Goal: Task Accomplishment & Management: Manage account settings

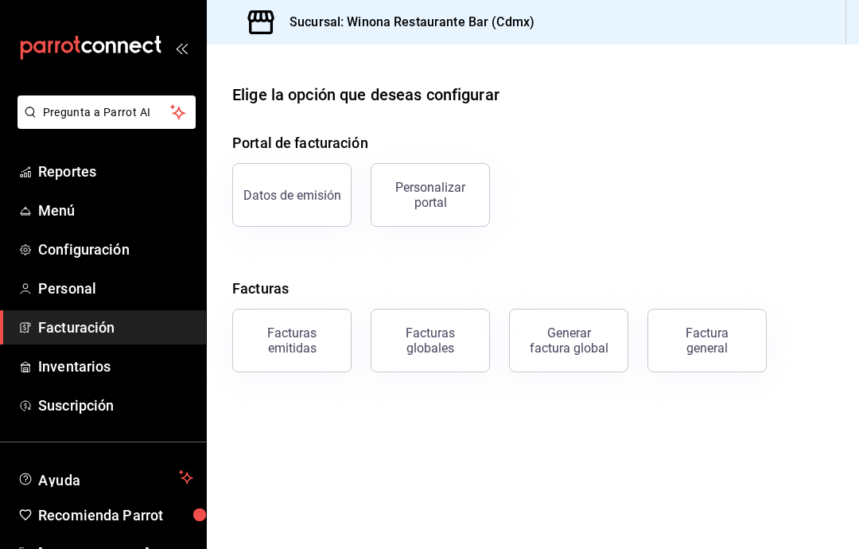
click at [92, 374] on span "Inventarios" at bounding box center [115, 366] width 155 height 21
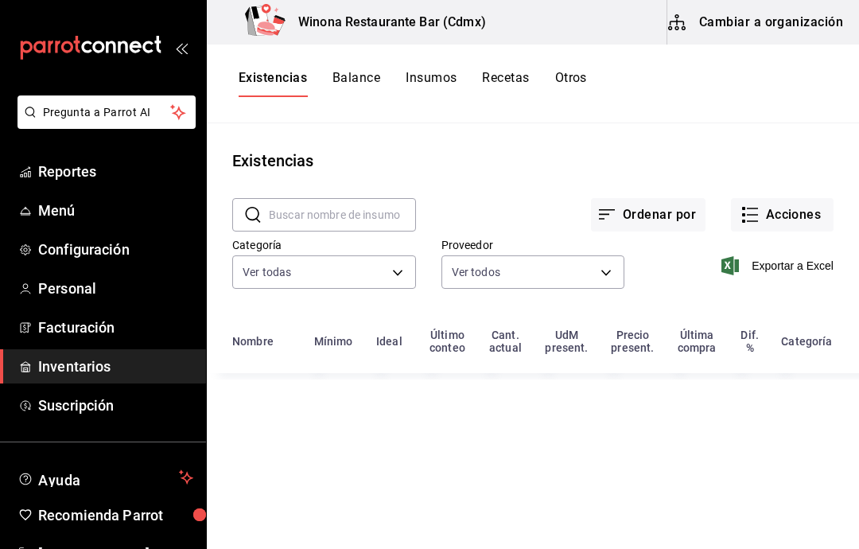
click at [813, 200] on button "Acciones" at bounding box center [782, 214] width 103 height 33
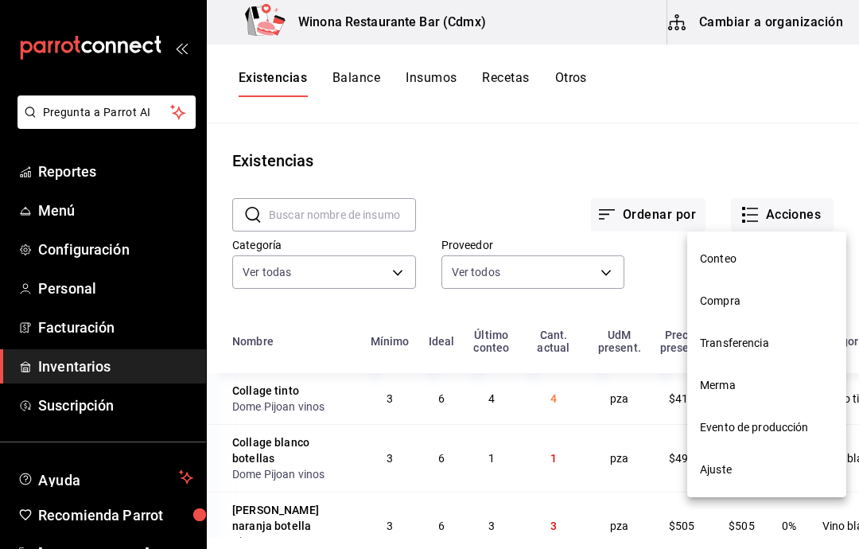
click at [754, 295] on span "Compra" at bounding box center [767, 301] width 134 height 17
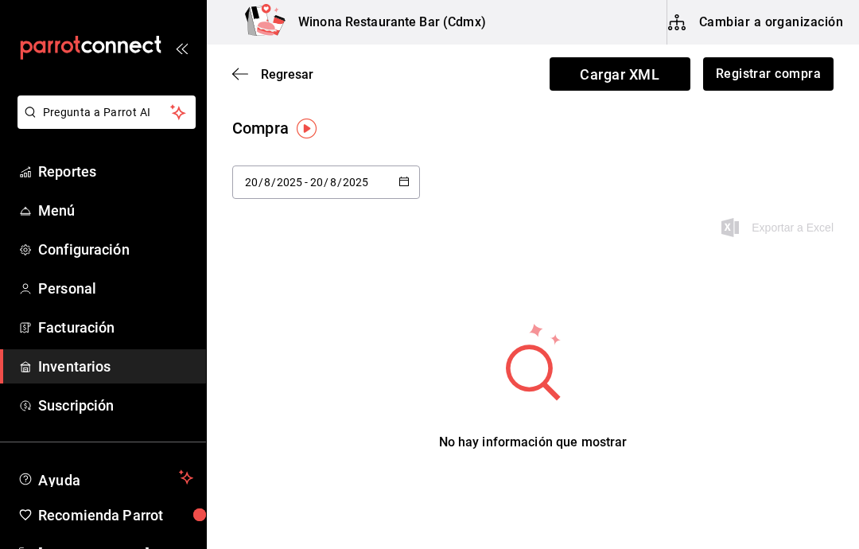
click at [410, 175] on div "[DATE] [DATE] - [DATE] [DATE]" at bounding box center [326, 181] width 188 height 33
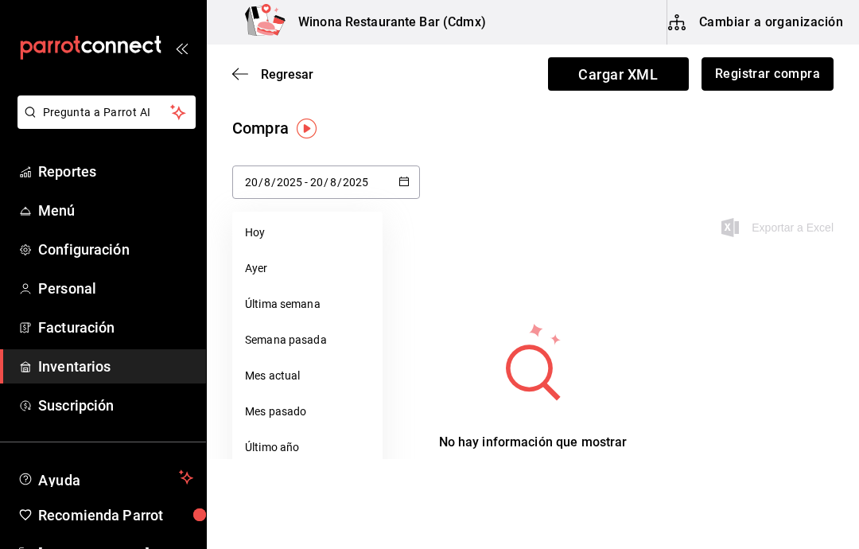
click at [799, 58] on button "Registrar compra" at bounding box center [767, 73] width 132 height 33
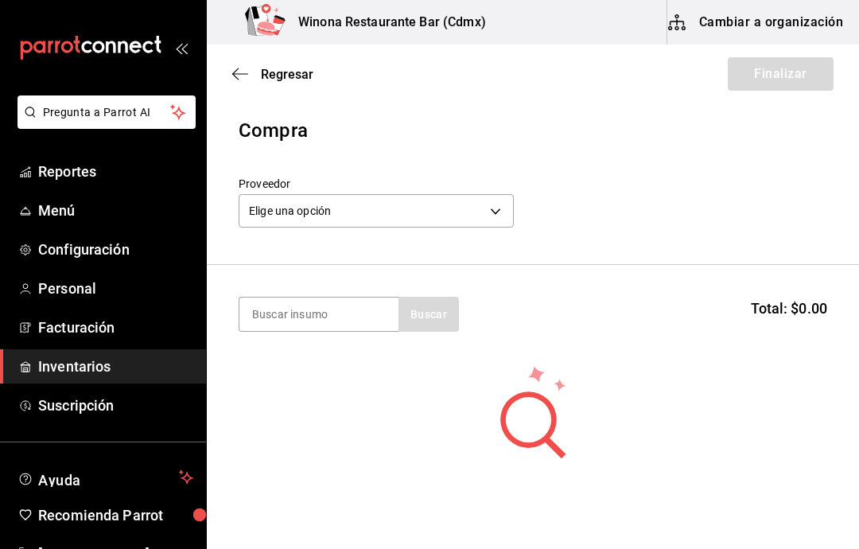
click at [483, 205] on body "Pregunta a Parrot AI Reportes Menú Configuración Personal Facturación Inventari…" at bounding box center [429, 229] width 859 height 459
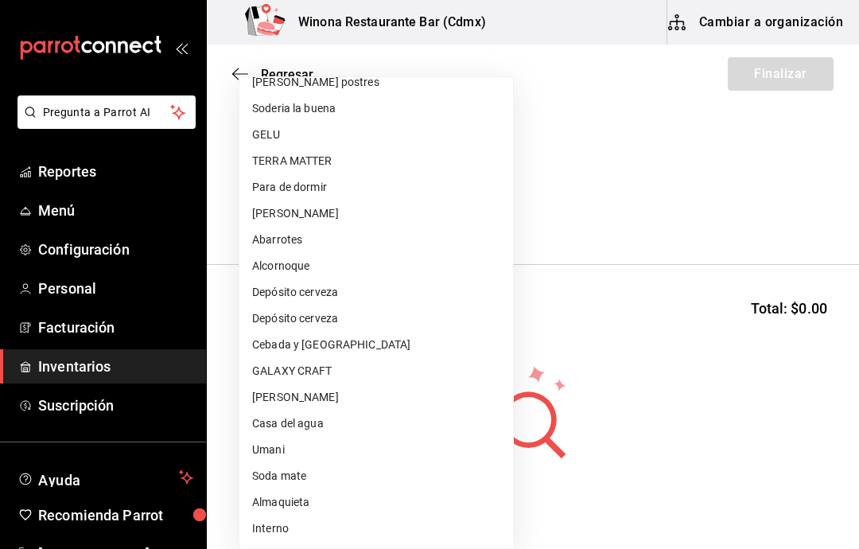
scroll to position [93, 0]
click at [379, 115] on li "Soderia la buena" at bounding box center [376, 108] width 274 height 26
type input "5eb739c9-d92e-48b5-8122-fe762236709f"
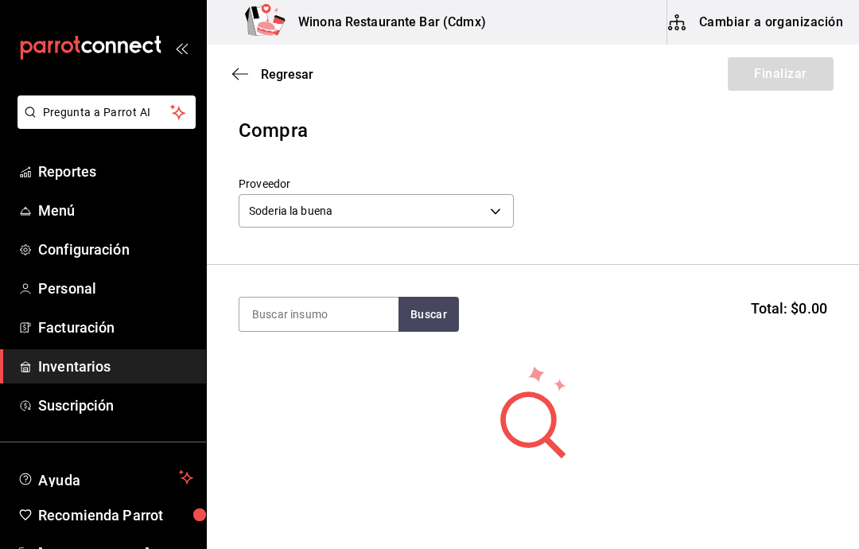
click at [340, 311] on input at bounding box center [318, 313] width 159 height 33
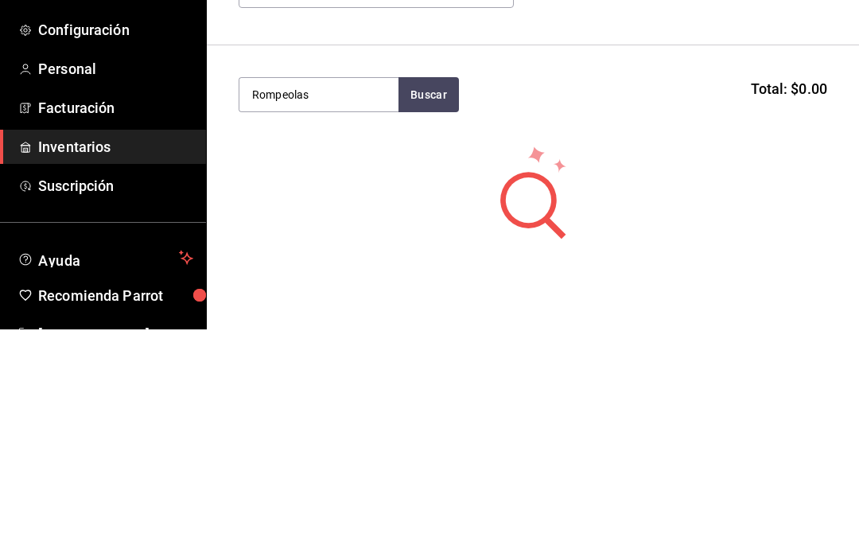
type input "Rompeolas"
click at [423, 297] on button "Buscar" at bounding box center [428, 314] width 60 height 35
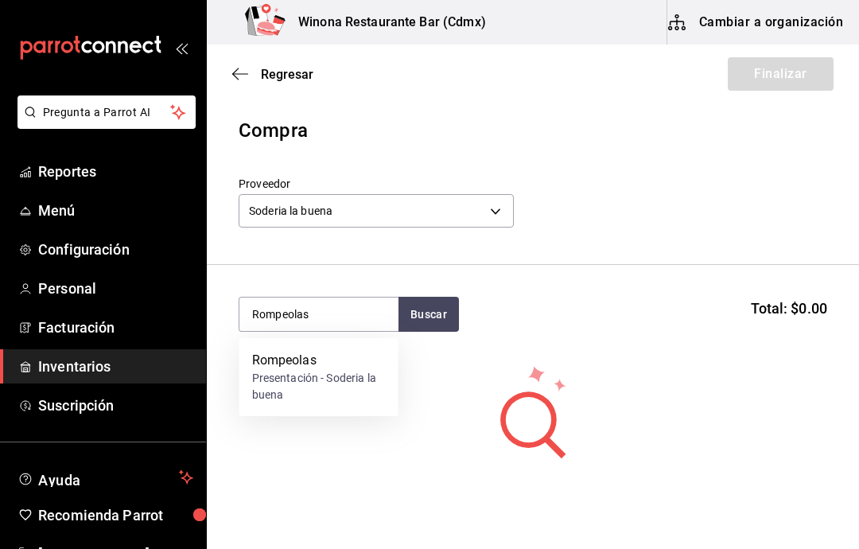
click at [332, 361] on div "Rompeolas" at bounding box center [319, 360] width 134 height 19
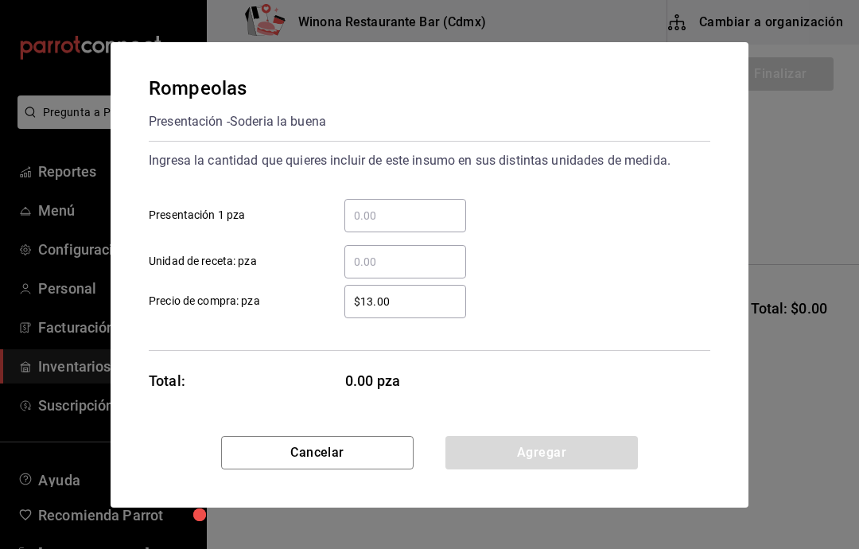
click at [442, 207] on input "​ Presentación 1 pza" at bounding box center [405, 215] width 122 height 19
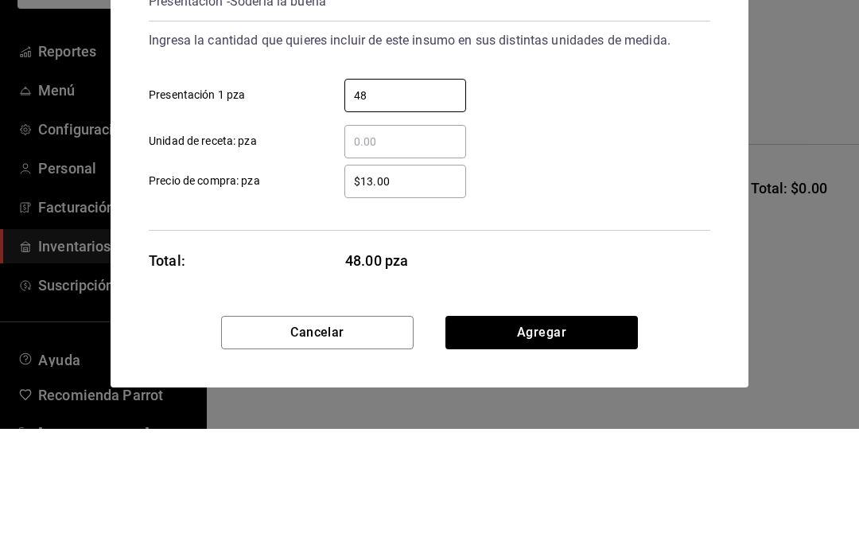
type input "4"
type input "72"
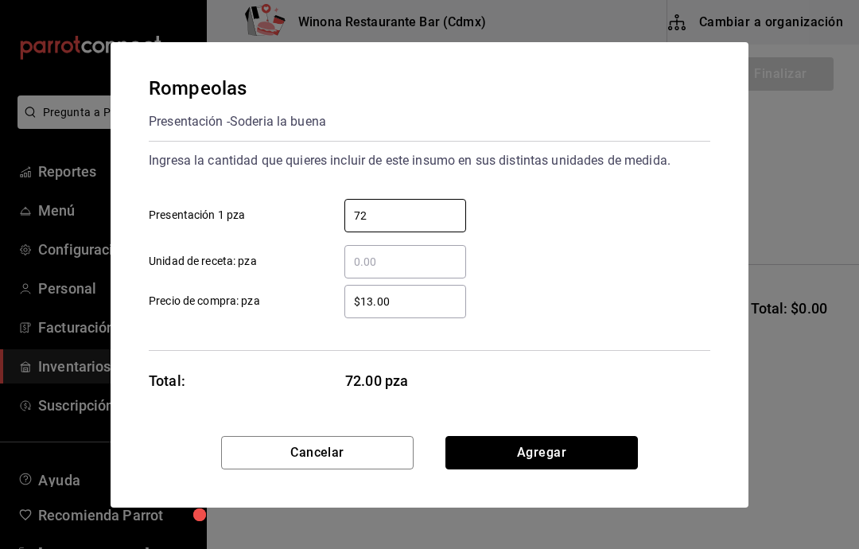
click at [587, 457] on button "Agregar" at bounding box center [541, 452] width 192 height 33
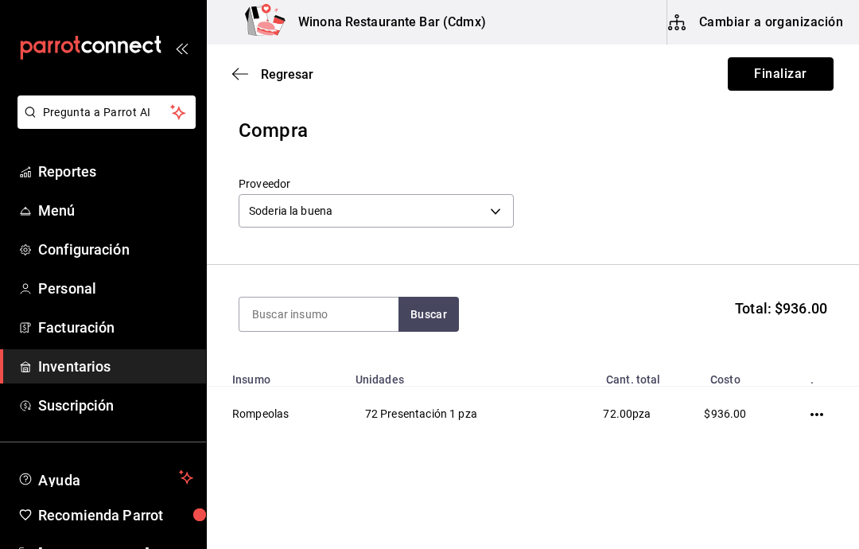
click at [804, 80] on button "Finalizar" at bounding box center [781, 73] width 106 height 33
